Goal: Transaction & Acquisition: Register for event/course

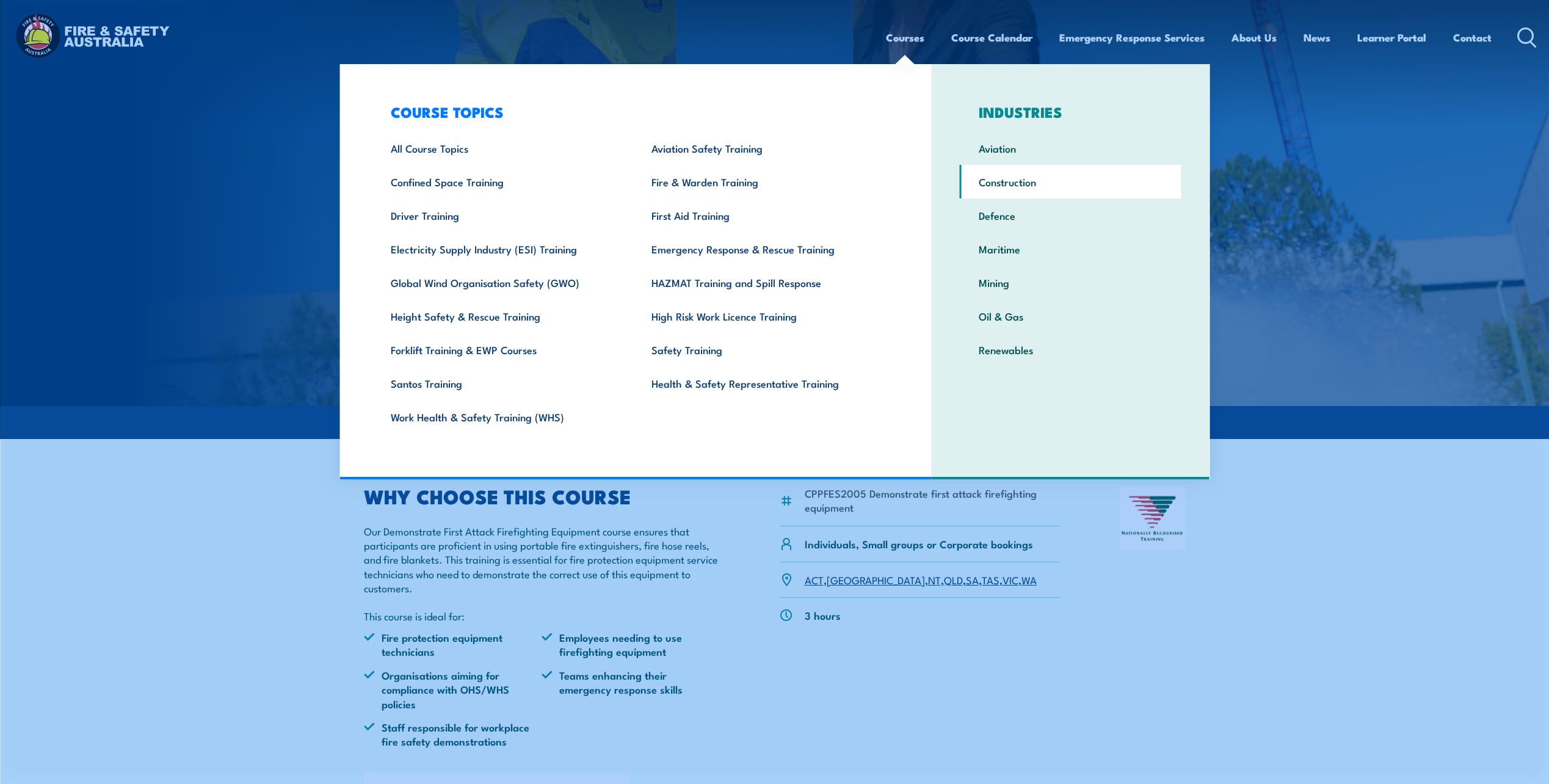
click at [992, 176] on link "Construction" at bounding box center [1071, 181] width 222 height 33
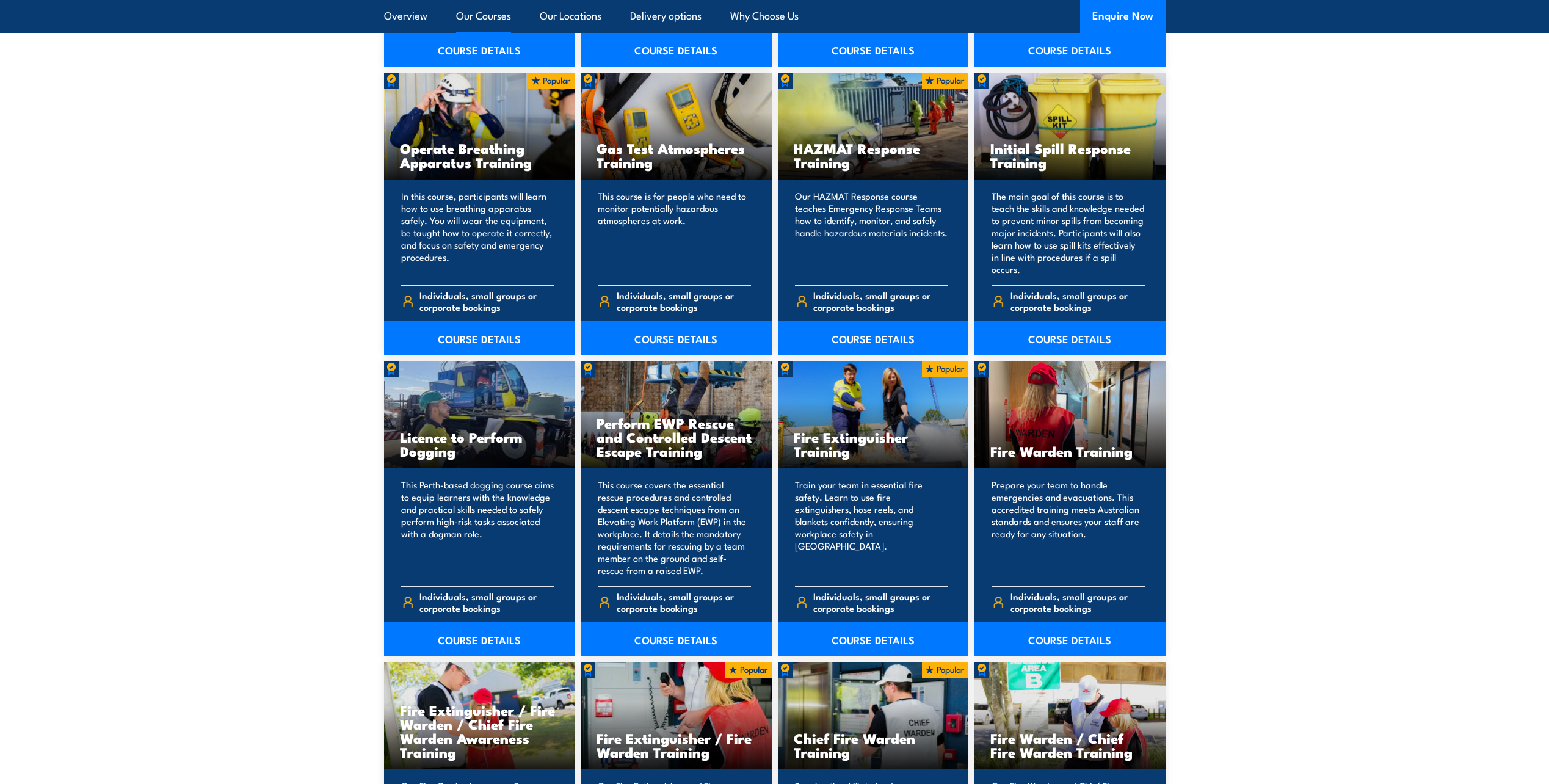
scroll to position [1397, 0]
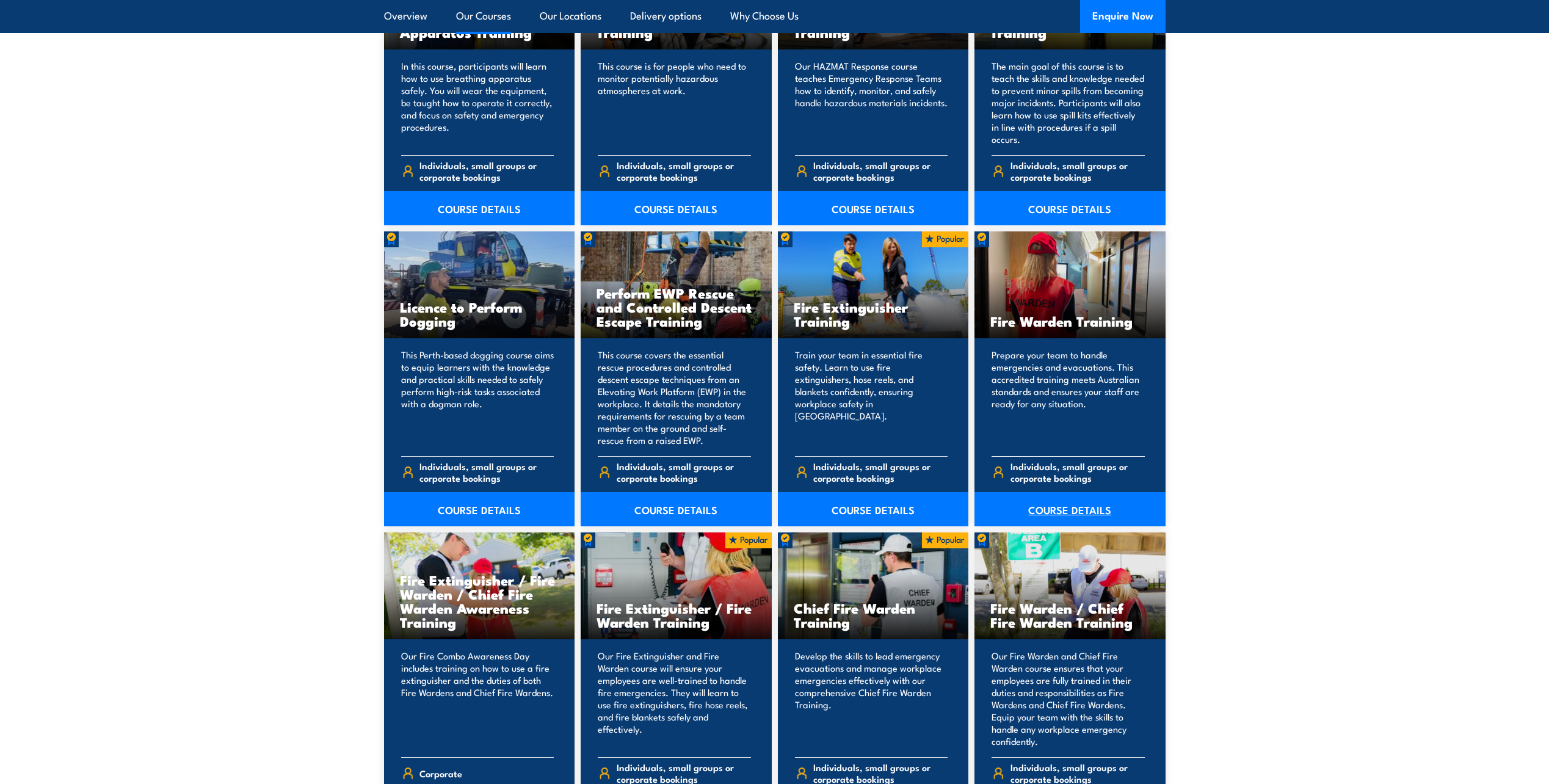
click at [1073, 507] on link "COURSE DETAILS" at bounding box center [1070, 509] width 191 height 34
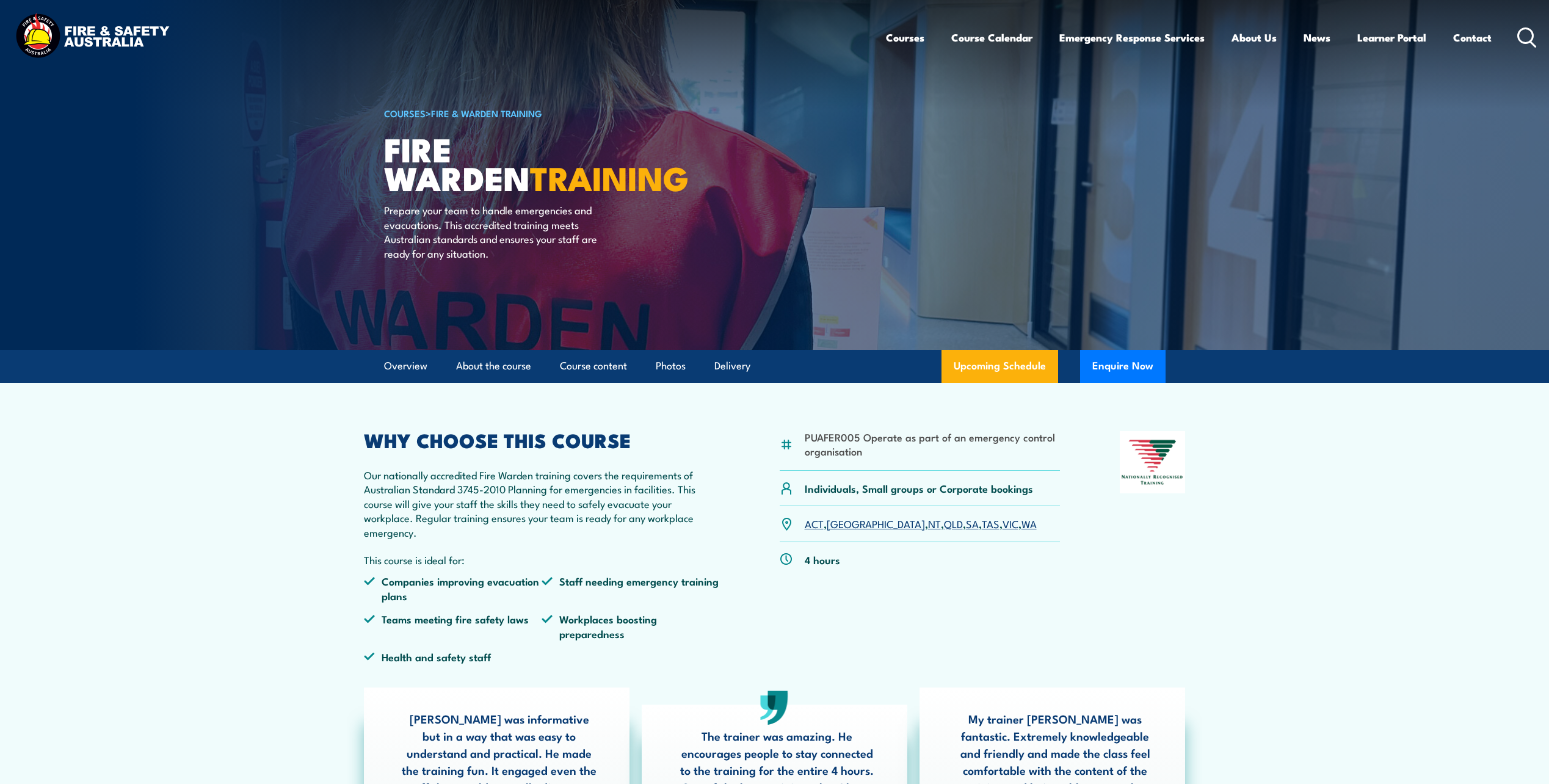
click at [1022, 524] on link "WA" at bounding box center [1029, 523] width 15 height 15
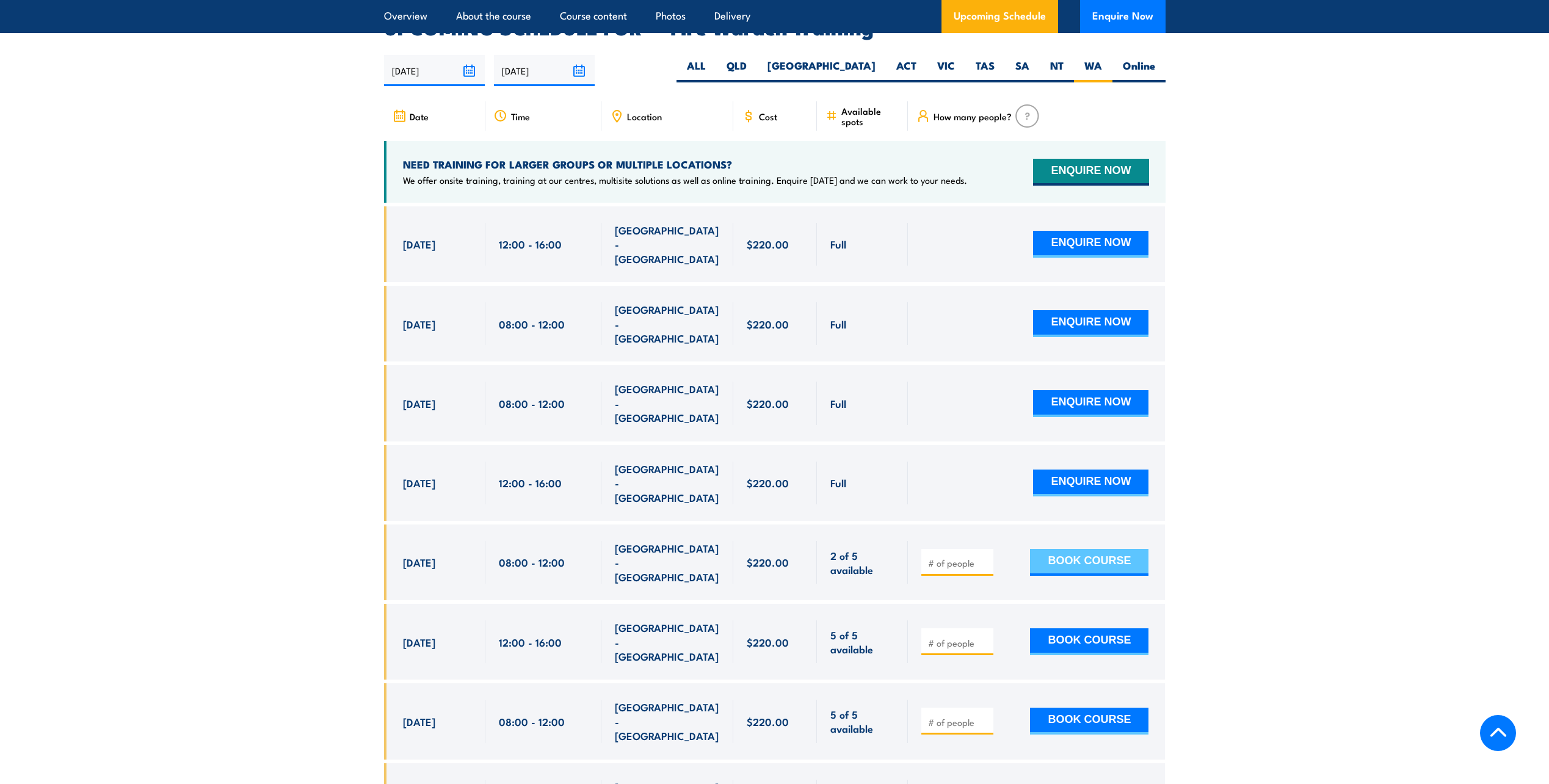
click at [1084, 549] on button "BOOK COURSE" at bounding box center [1089, 563] width 118 height 27
click at [955, 557] on input "number" at bounding box center [959, 563] width 61 height 12
type input "1"
click at [1106, 549] on button "BOOK COURSE" at bounding box center [1089, 563] width 118 height 27
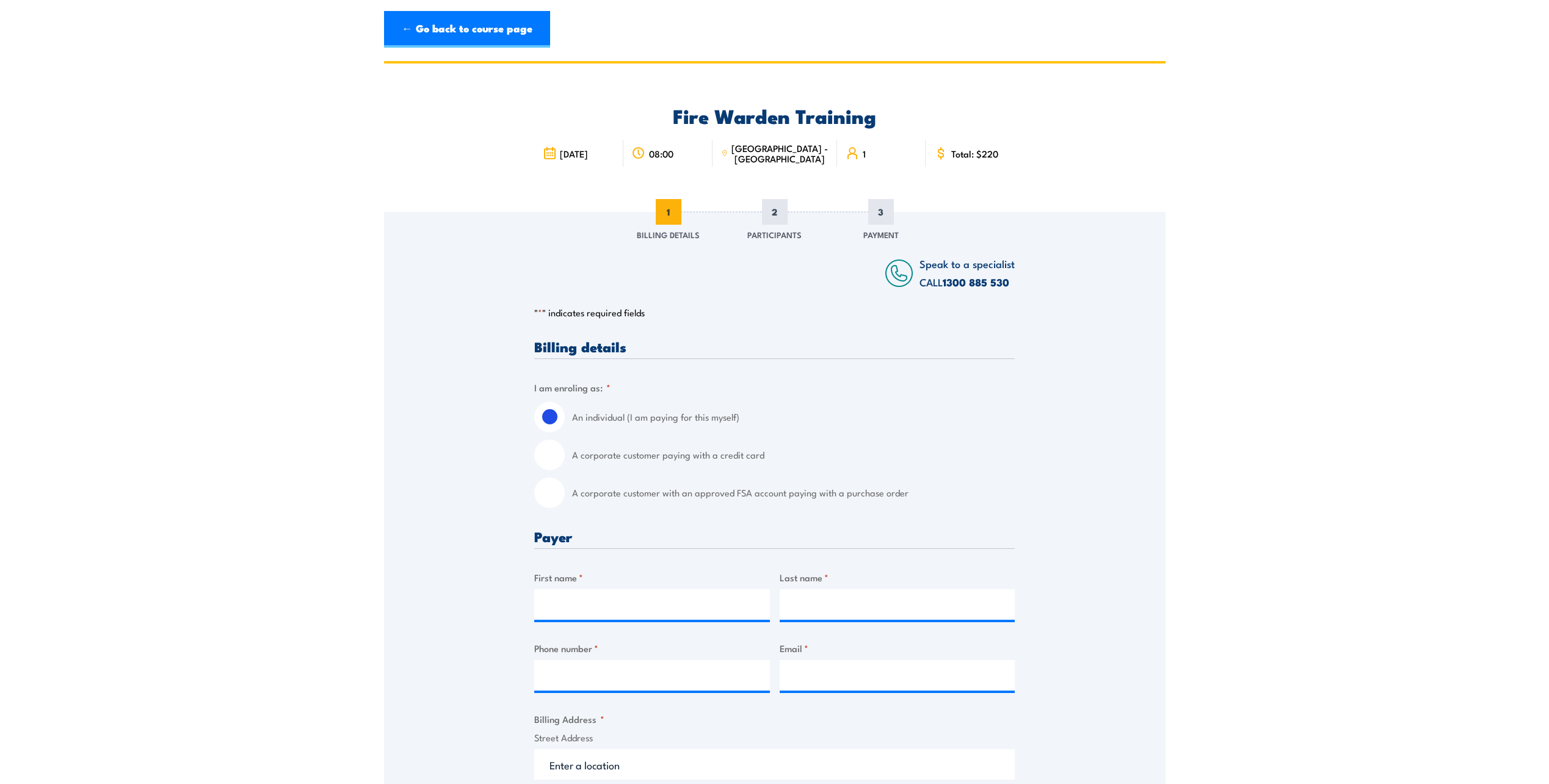
click at [556, 462] on input "A corporate customer paying with a credit card" at bounding box center [549, 455] width 31 height 31
radio input "true"
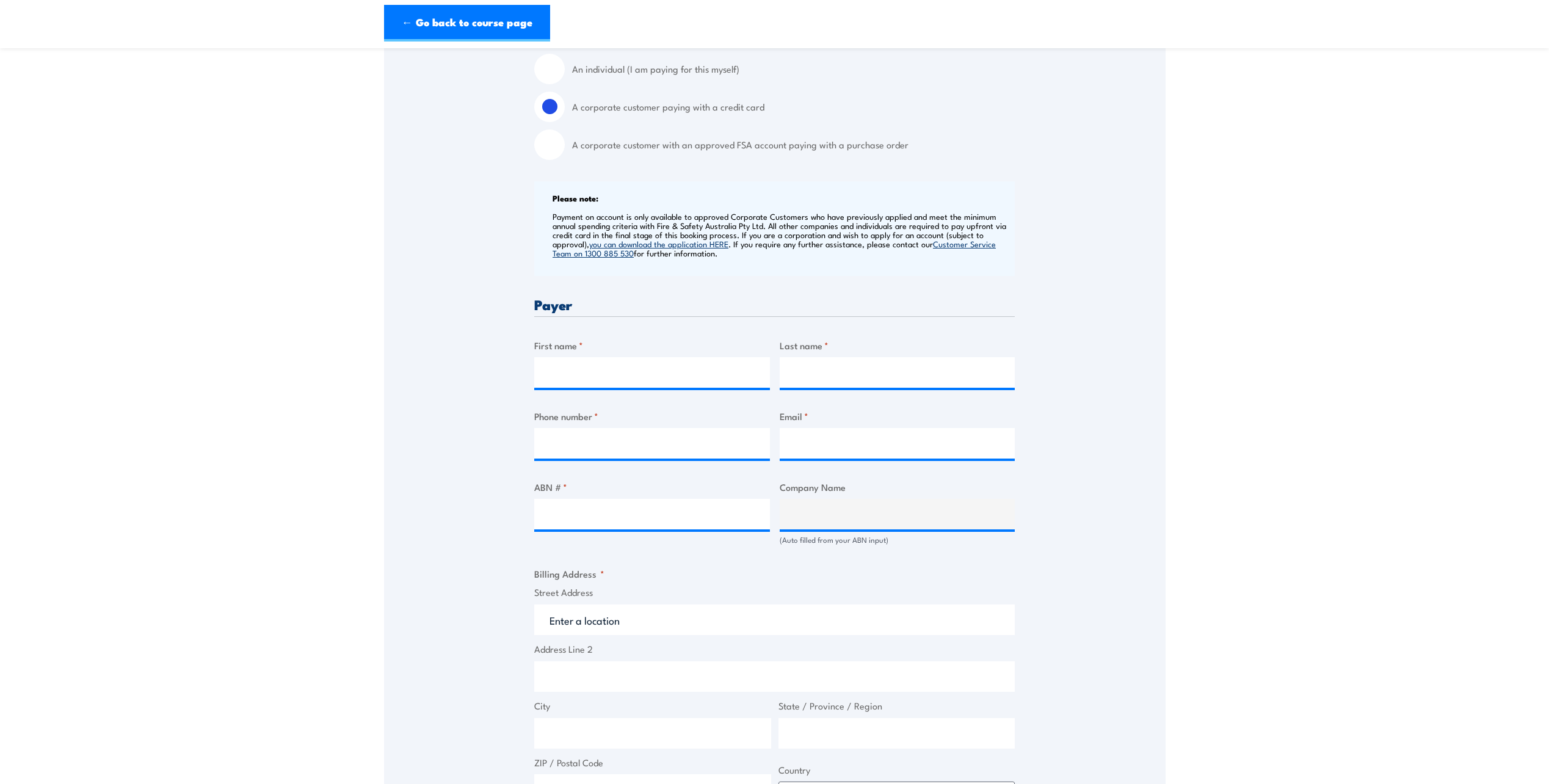
scroll to position [360, 0]
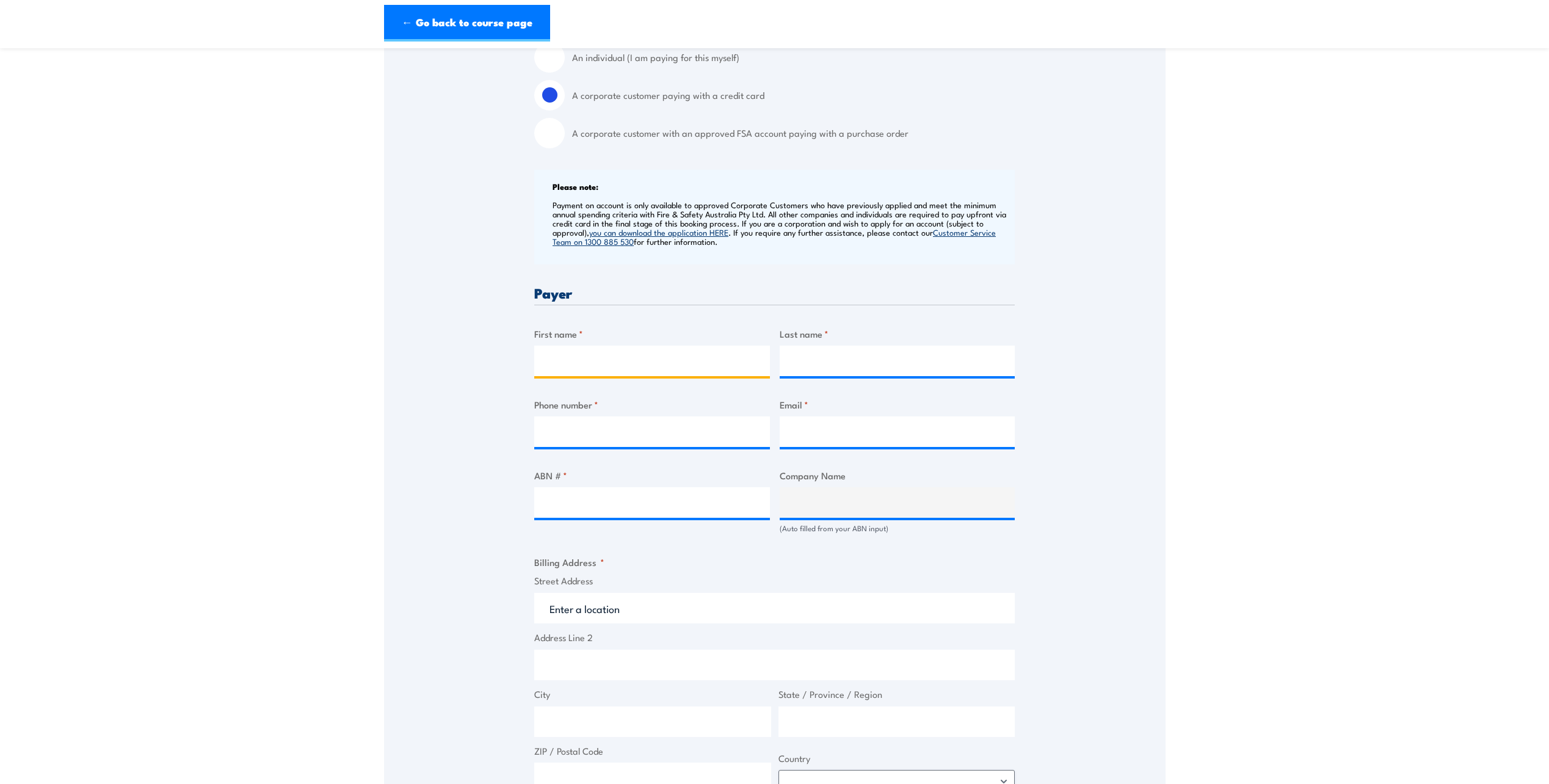
click at [568, 354] on input "First name *" at bounding box center [652, 361] width 236 height 31
type input "[PERSON_NAME]"
type input "Castell"
type input "0474807795"
type input "[EMAIL_ADDRESS][DOMAIN_NAME]"
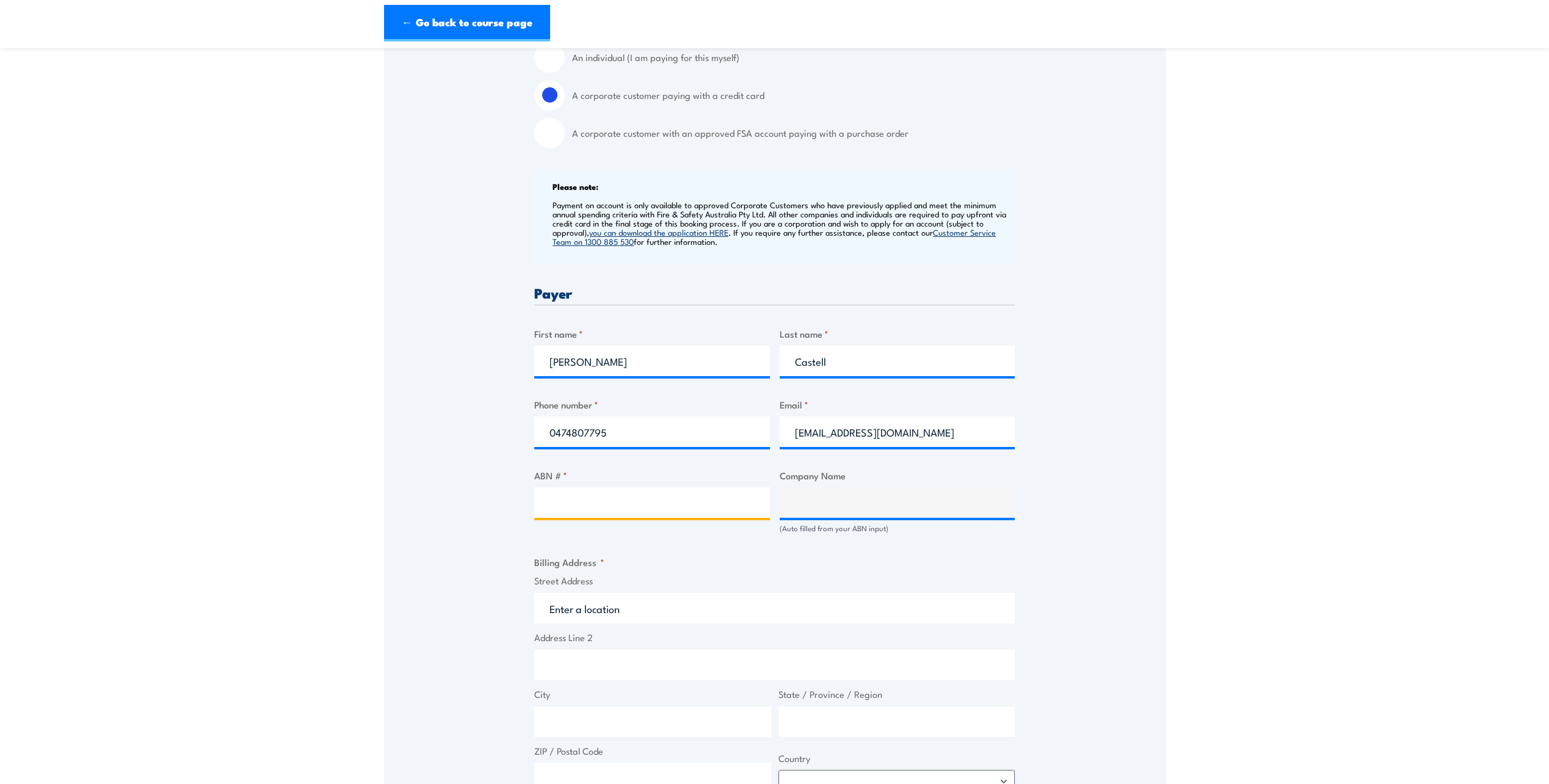
click at [588, 497] on input "ABN # *" at bounding box center [652, 502] width 236 height 31
type input "7"
click at [587, 495] on input "ABN # *" at bounding box center [652, 502] width 236 height 31
paste input "71 099 012 870"
type input "71 099 012 870"
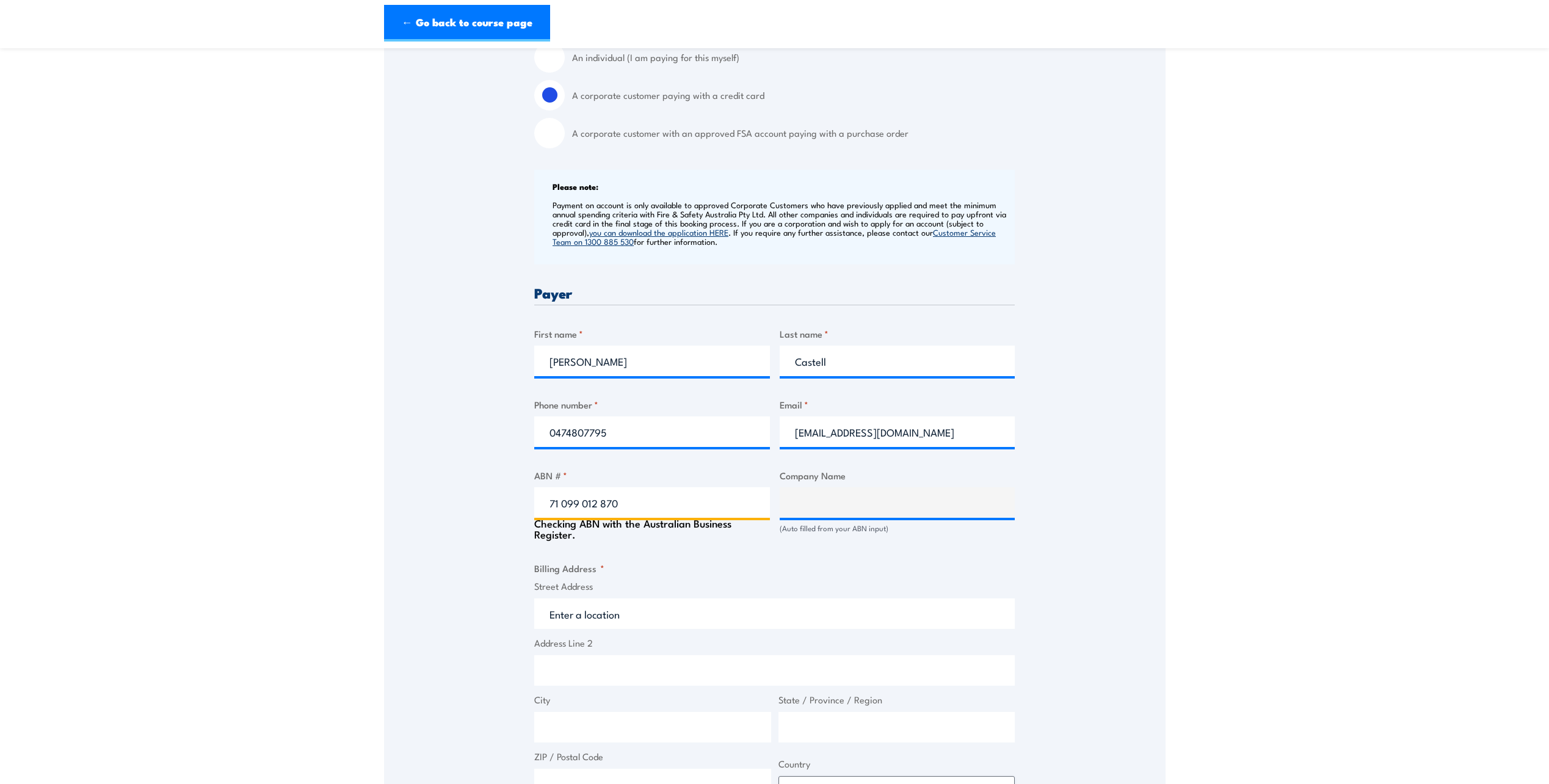
type input "[PERSON_NAME] [PERSON_NAME] PTY LTD"
type input "71 099 012 870"
click at [570, 611] on input "Street Address" at bounding box center [774, 608] width 480 height 31
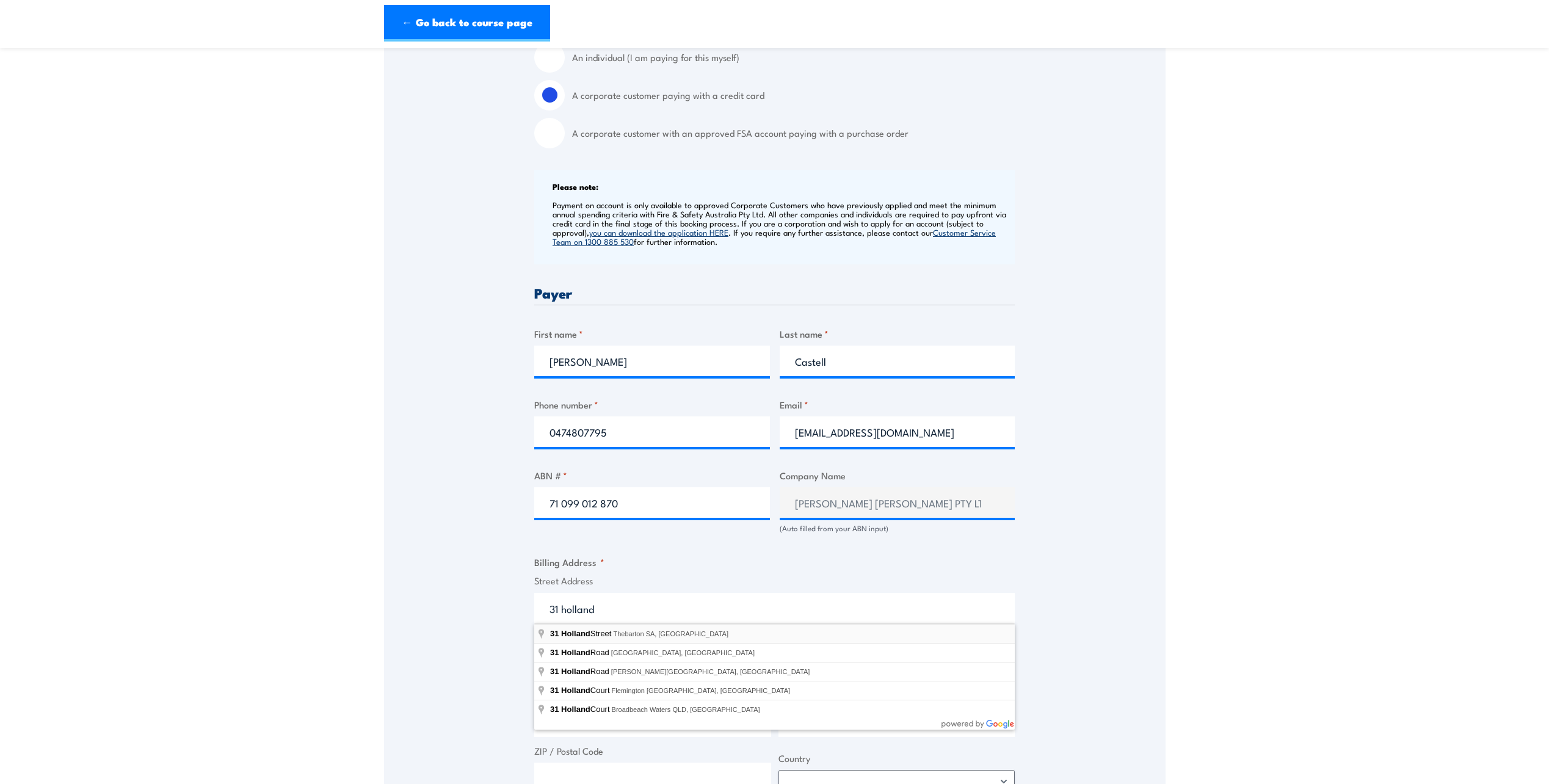
type input "[STREET_ADDRESS]"
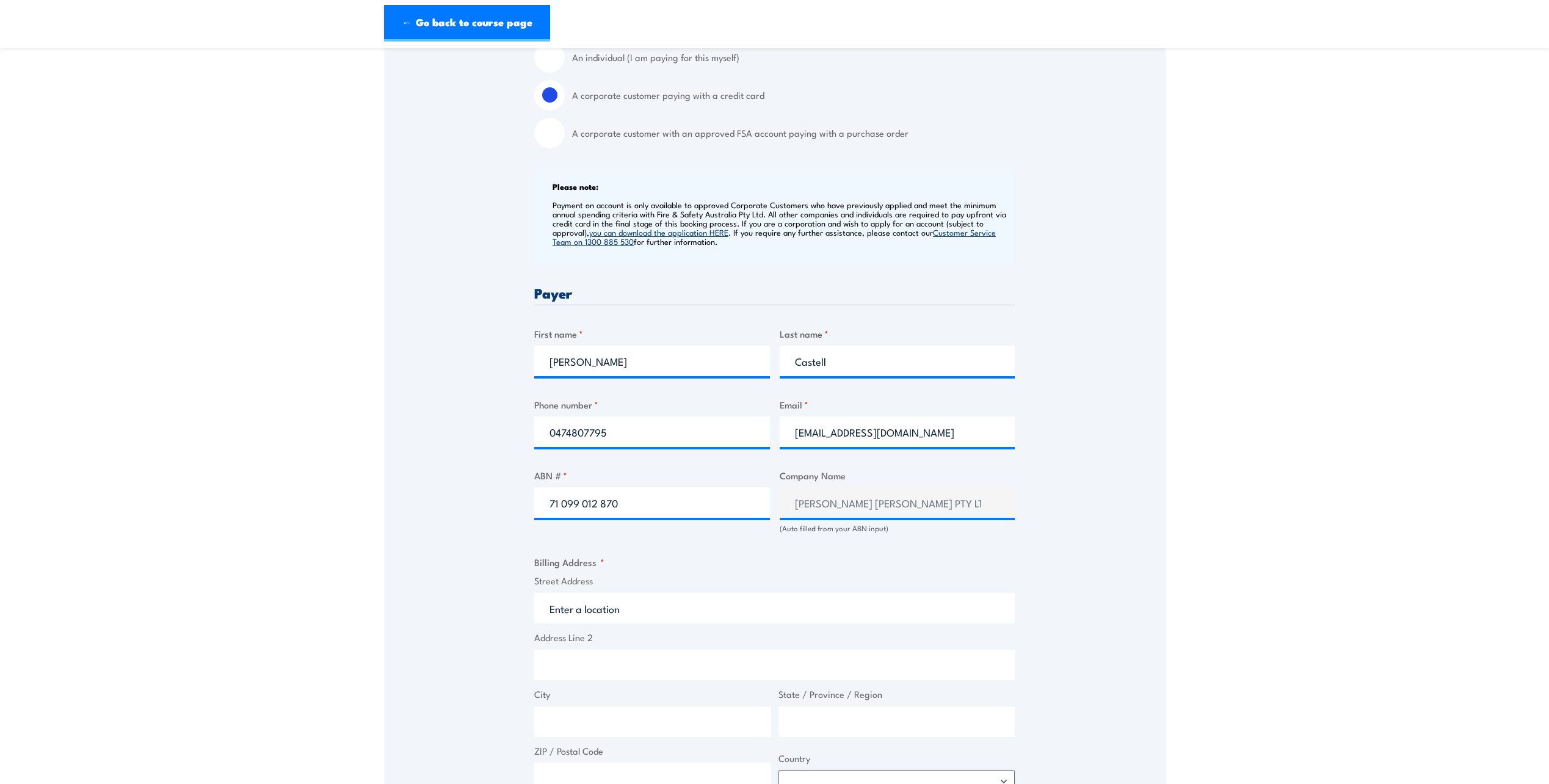
type input "[STREET_ADDRESS]"
type input "Thebarton"
type input "[GEOGRAPHIC_DATA]"
type input "5031"
select select "[GEOGRAPHIC_DATA]"
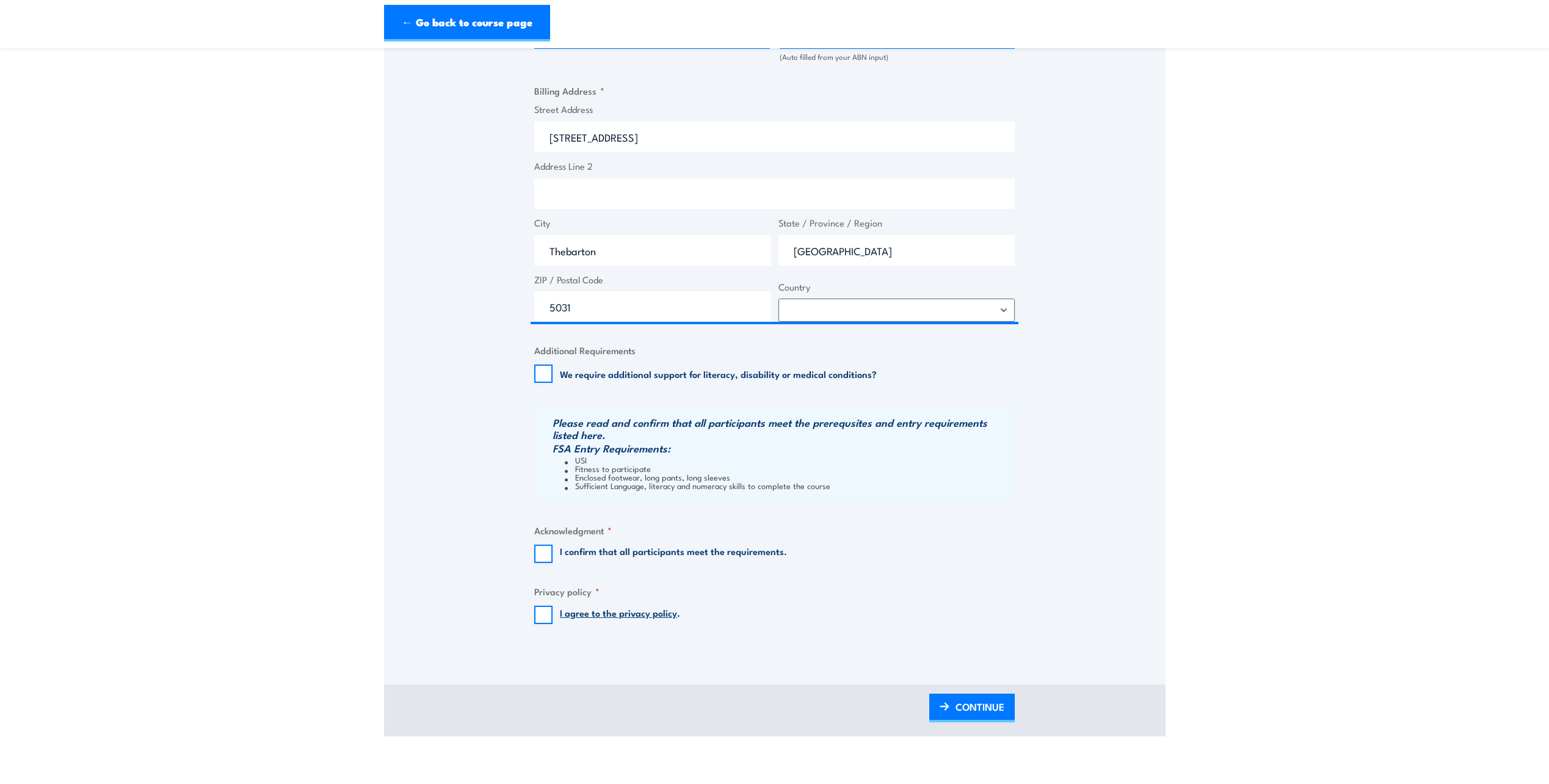
scroll to position [842, 0]
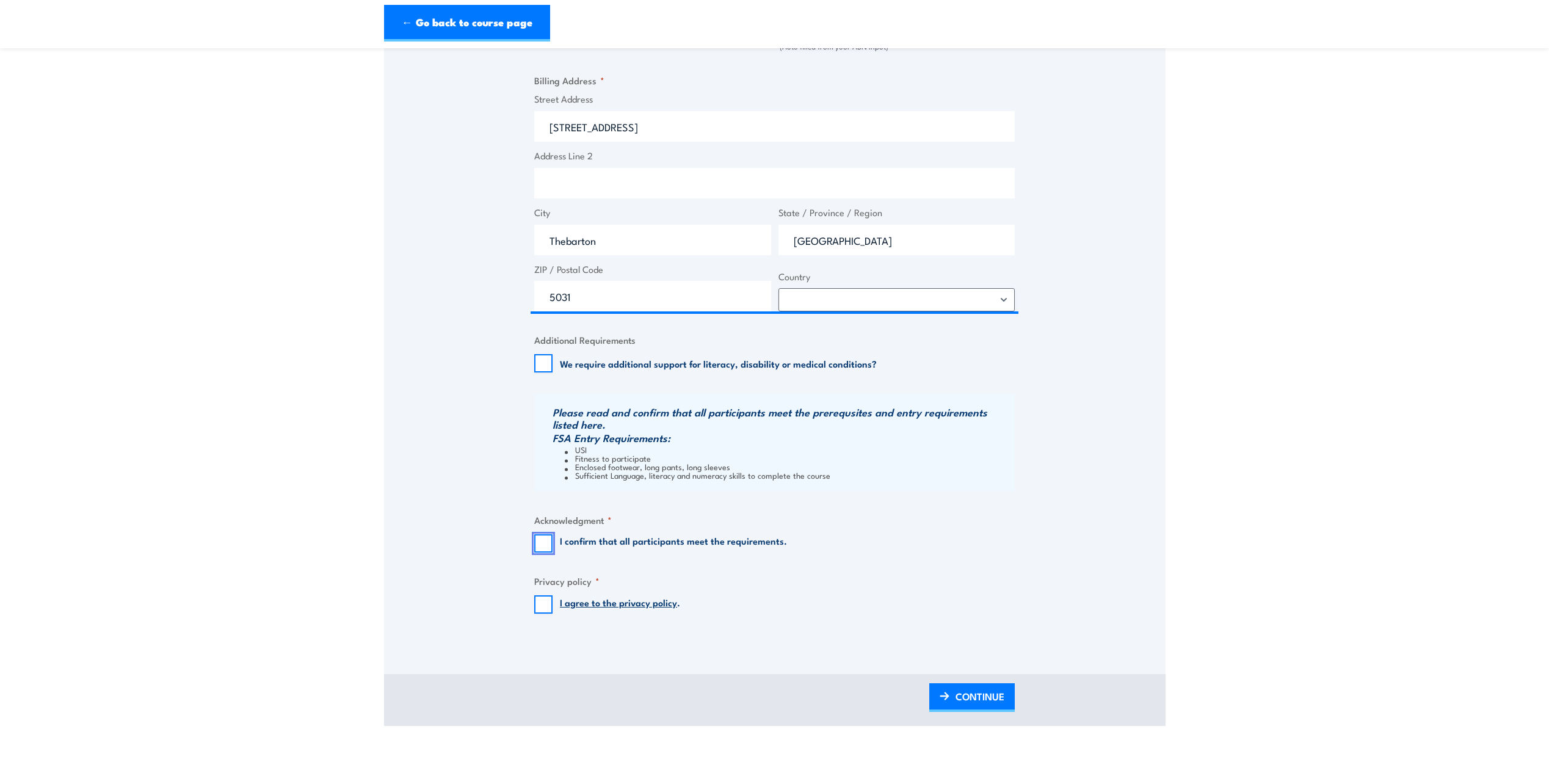
click at [538, 549] on input "I confirm that all participants meet the requirements." at bounding box center [544, 544] width 18 height 18
checkbox input "true"
click at [544, 605] on input "I agree to the privacy policy ." at bounding box center [544, 605] width 18 height 18
checkbox input "true"
click at [973, 692] on span "CONTINUE" at bounding box center [980, 696] width 49 height 32
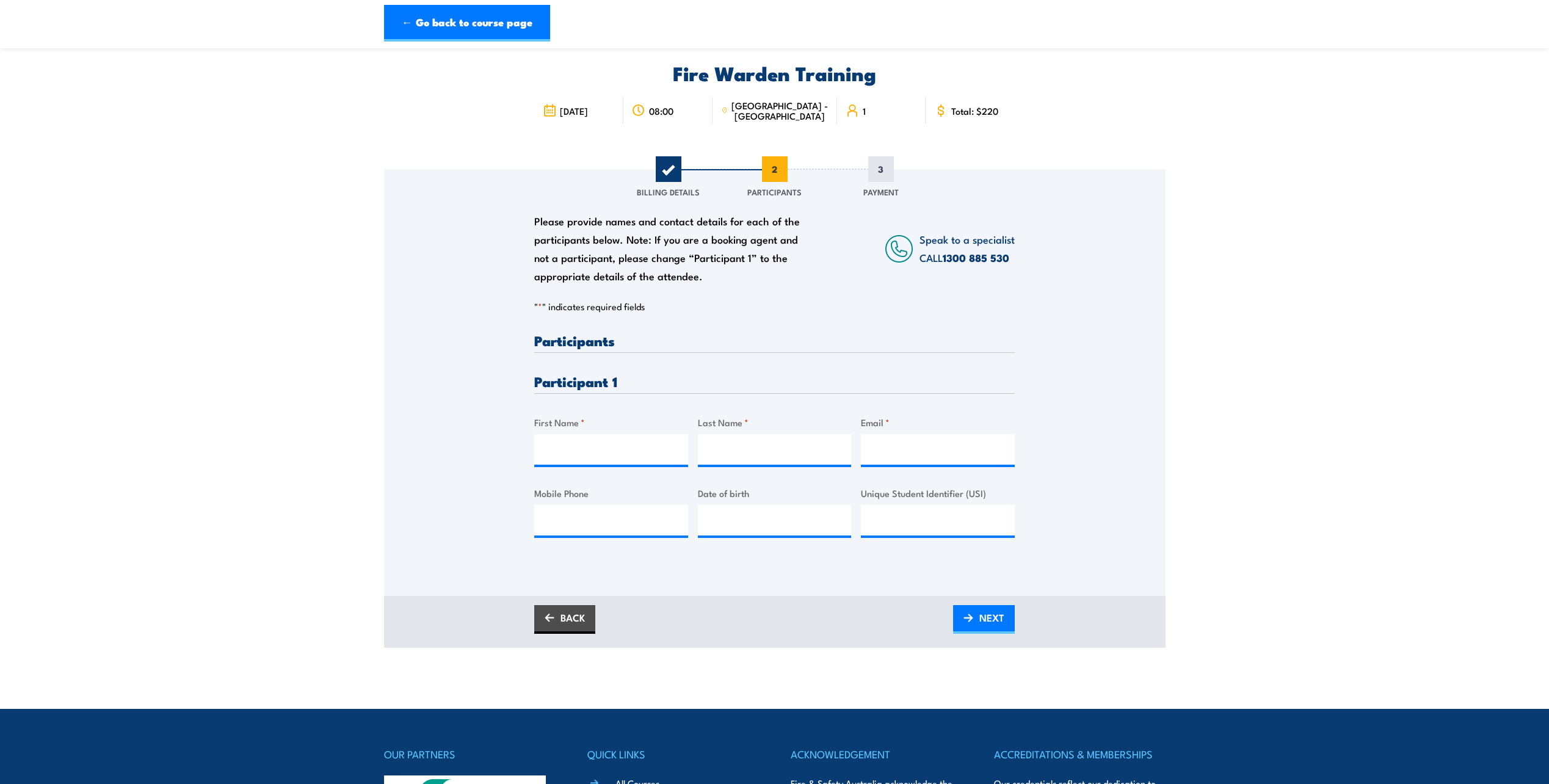
scroll to position [0, 0]
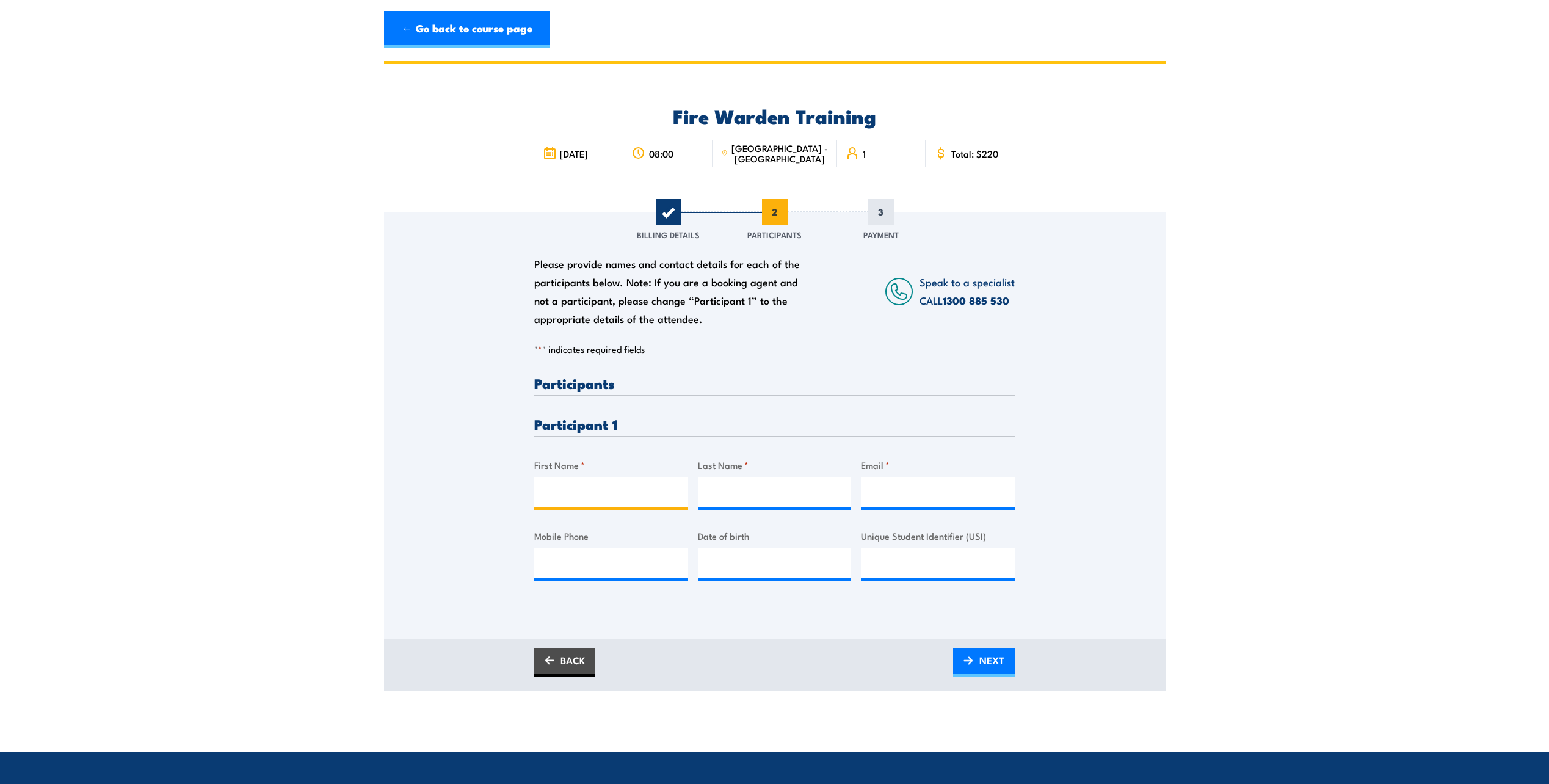
click at [568, 486] on input "First Name *" at bounding box center [611, 492] width 154 height 31
type input "[PERSON_NAME]"
click at [731, 505] on input "Last Name *" at bounding box center [775, 492] width 154 height 31
type input "[PERSON_NAME]"
click at [596, 571] on input "Mobile Phone" at bounding box center [611, 563] width 154 height 31
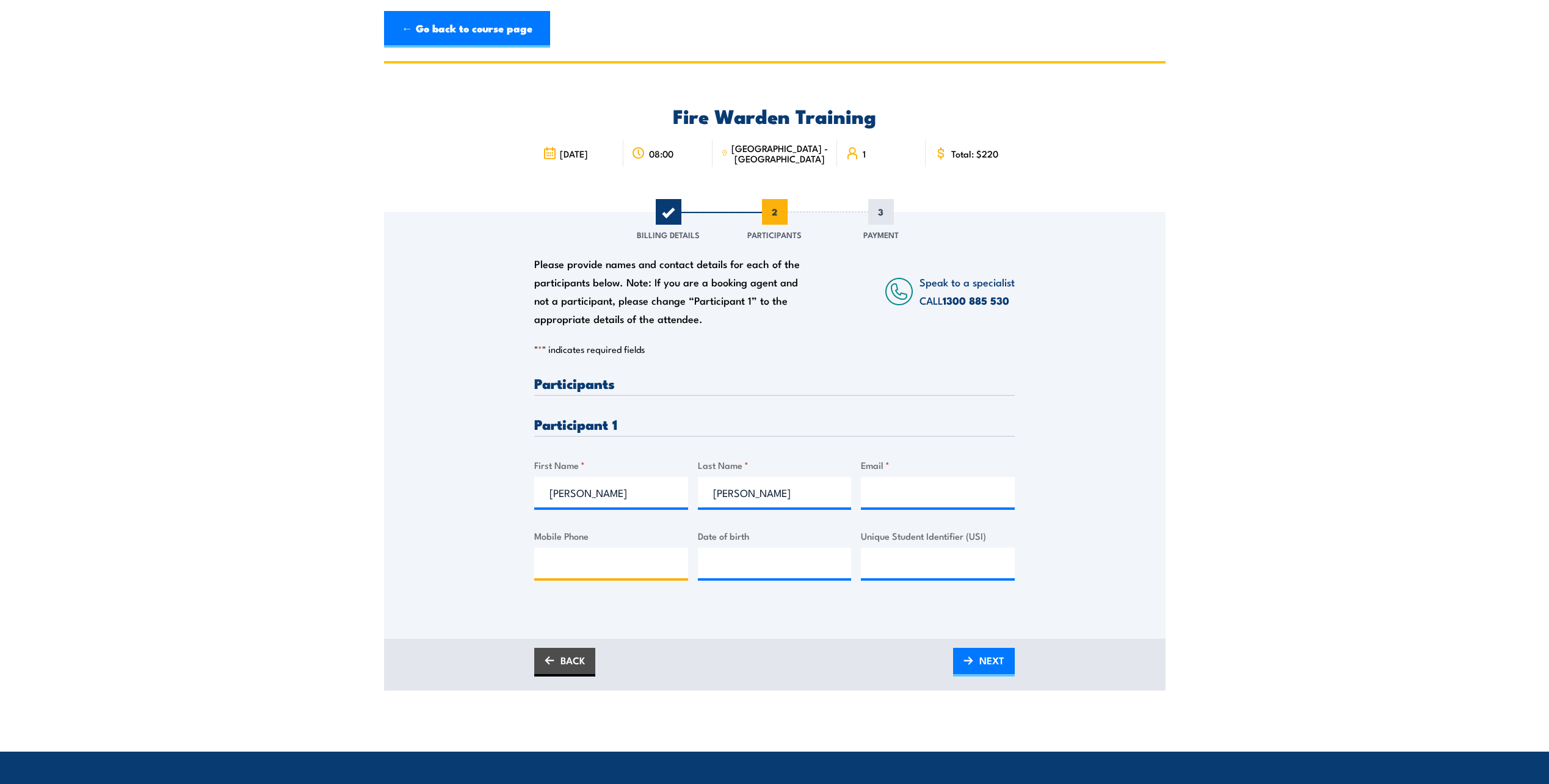
paste input "0439 262 497"
type input "0439 262 497"
drag, startPoint x: 937, startPoint y: 495, endPoint x: 885, endPoint y: 495, distance: 52.0
click at [937, 495] on input "Email *" at bounding box center [938, 492] width 154 height 31
click at [934, 500] on input "Email *" at bounding box center [938, 492] width 154 height 31
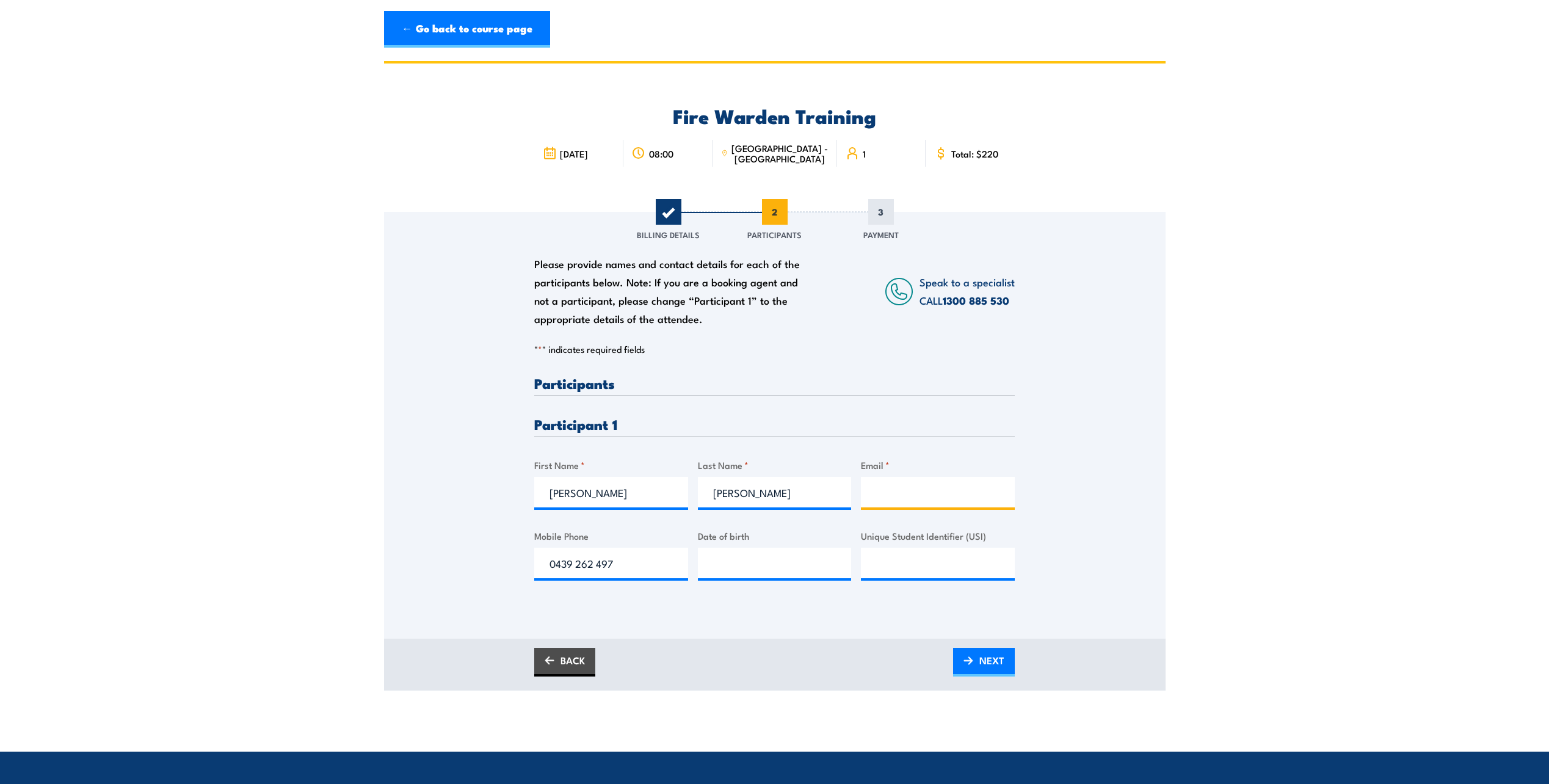
paste input "[EMAIL_ADDRESS][PERSON_NAME][DOMAIN_NAME]"
type input "[EMAIL_ADDRESS][PERSON_NAME][DOMAIN_NAME]"
click at [586, 487] on input "[PERSON_NAME]" at bounding box center [611, 492] width 154 height 31
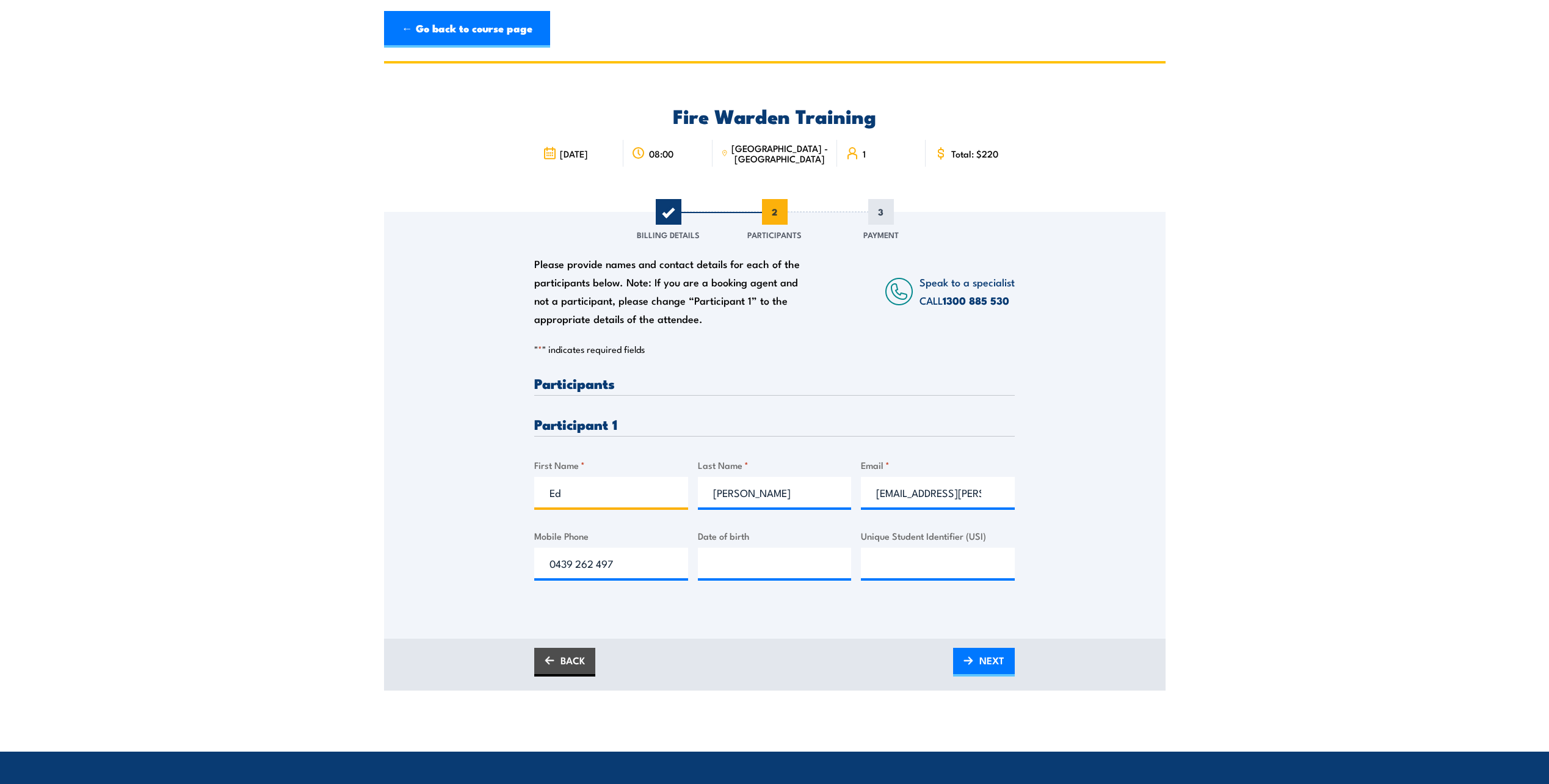
type input "Ed"
type input "__/__/____"
click at [746, 561] on input "__/__/____" at bounding box center [775, 563] width 154 height 31
click at [713, 562] on input "__/__/____" at bounding box center [775, 563] width 154 height 31
type input "[DATE]"
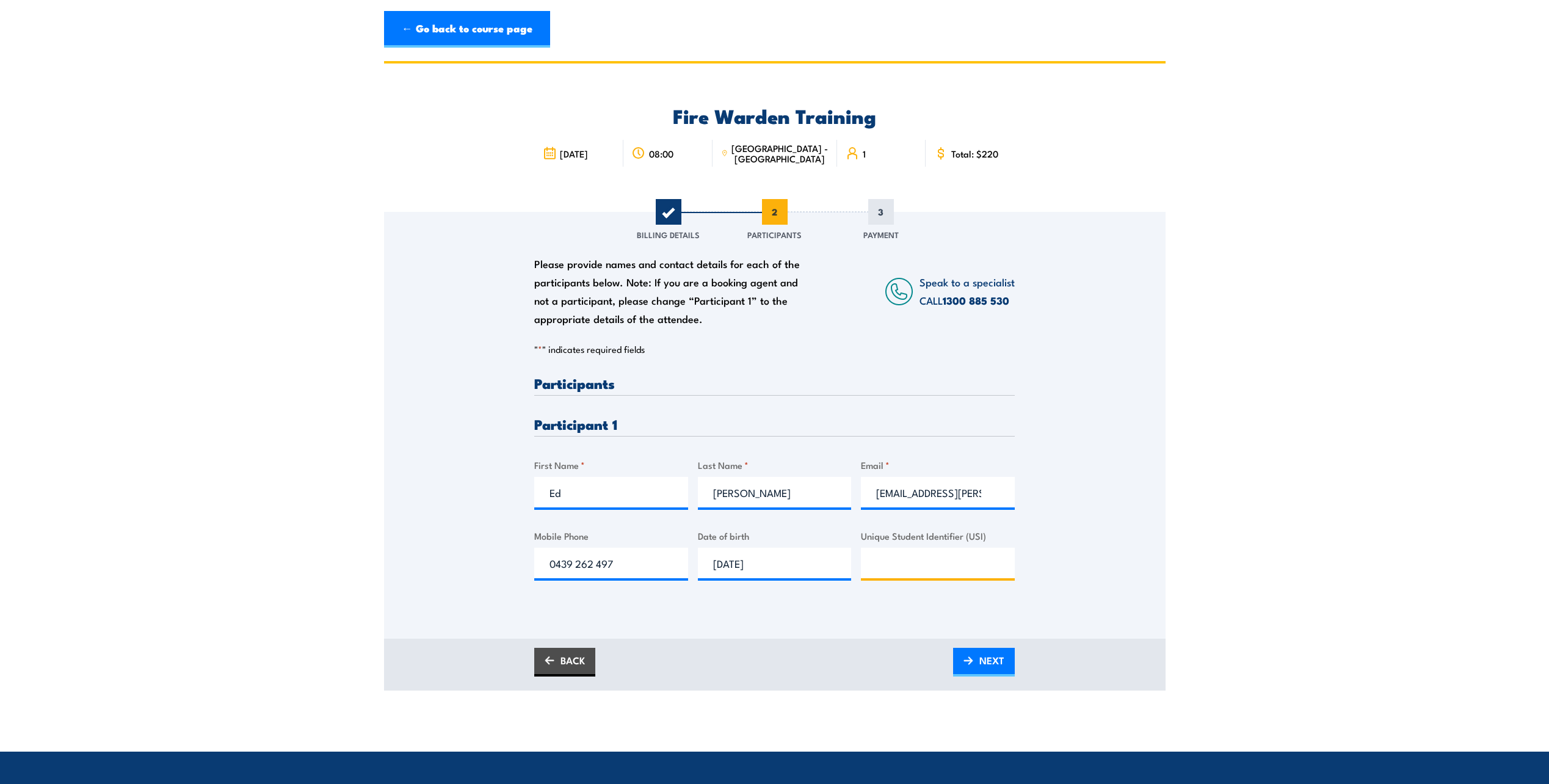
click at [883, 557] on input "Unique Student Identifier (USI)" at bounding box center [938, 563] width 154 height 31
click at [971, 658] on img at bounding box center [968, 661] width 10 height 9
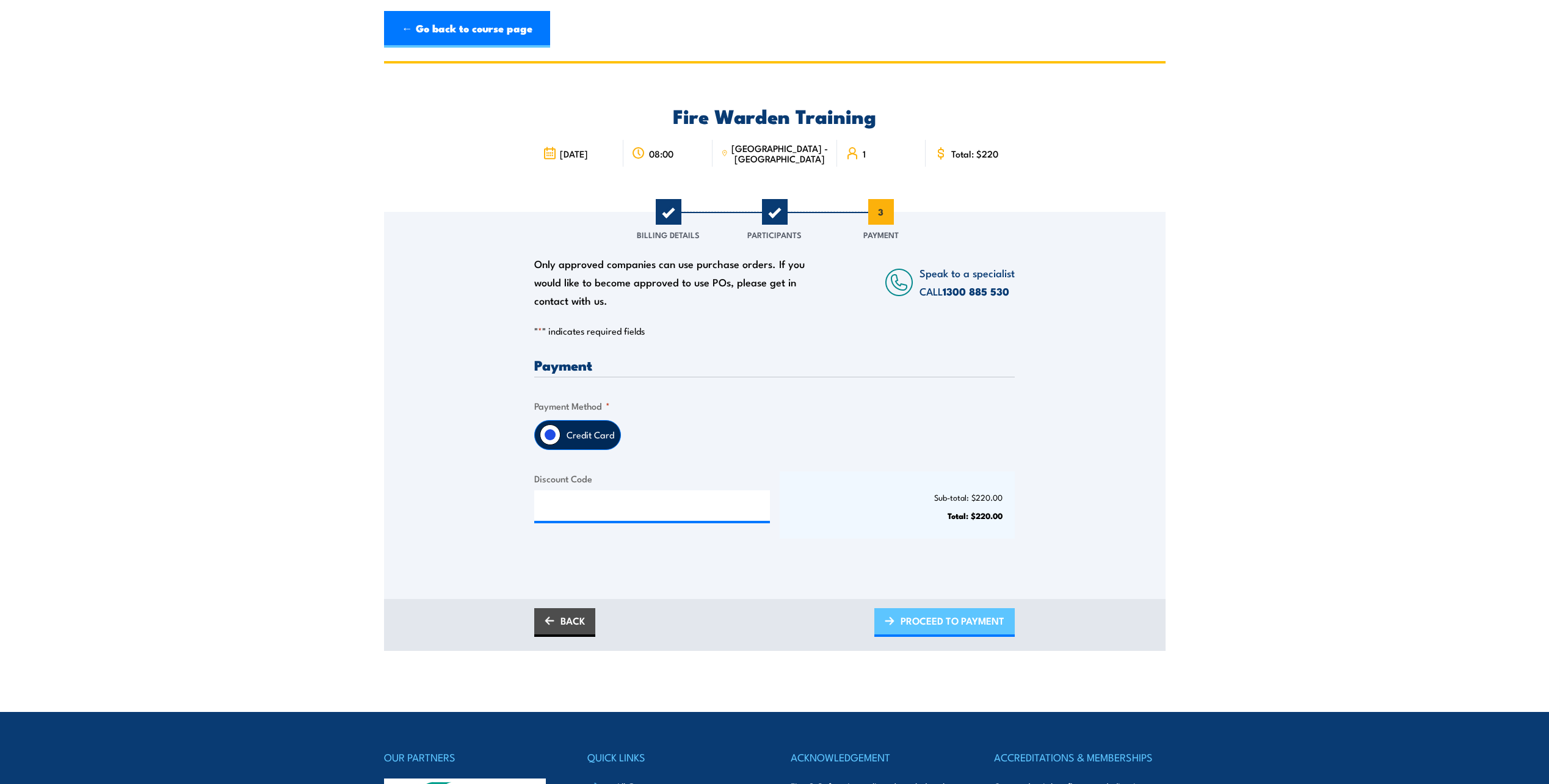
click at [914, 617] on span "PROCEED TO PAYMENT" at bounding box center [953, 620] width 104 height 32
